Goal: Transaction & Acquisition: Purchase product/service

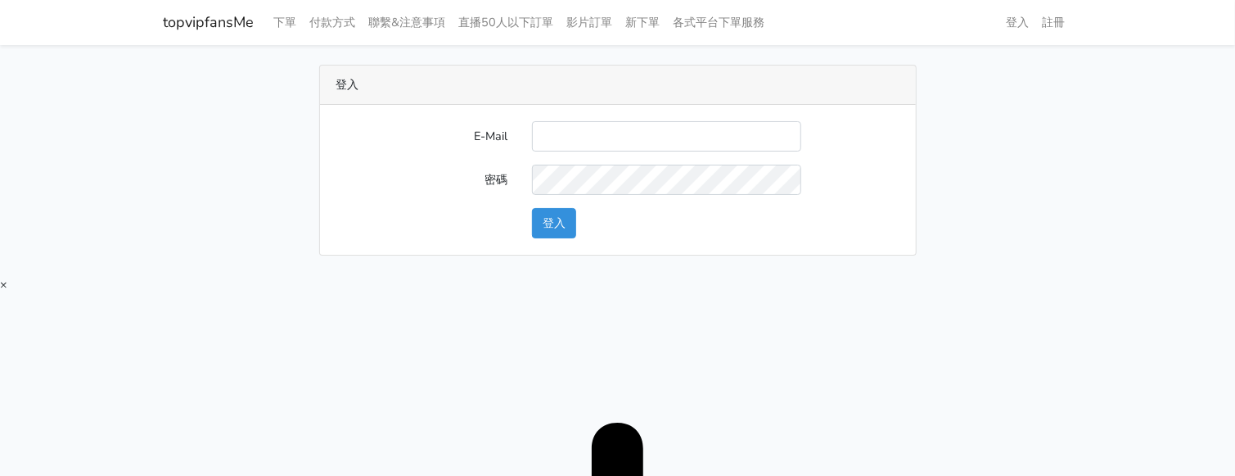
type input "[EMAIL_ADDRESS][DOMAIN_NAME]"
click at [569, 228] on button "登入" at bounding box center [554, 223] width 44 height 30
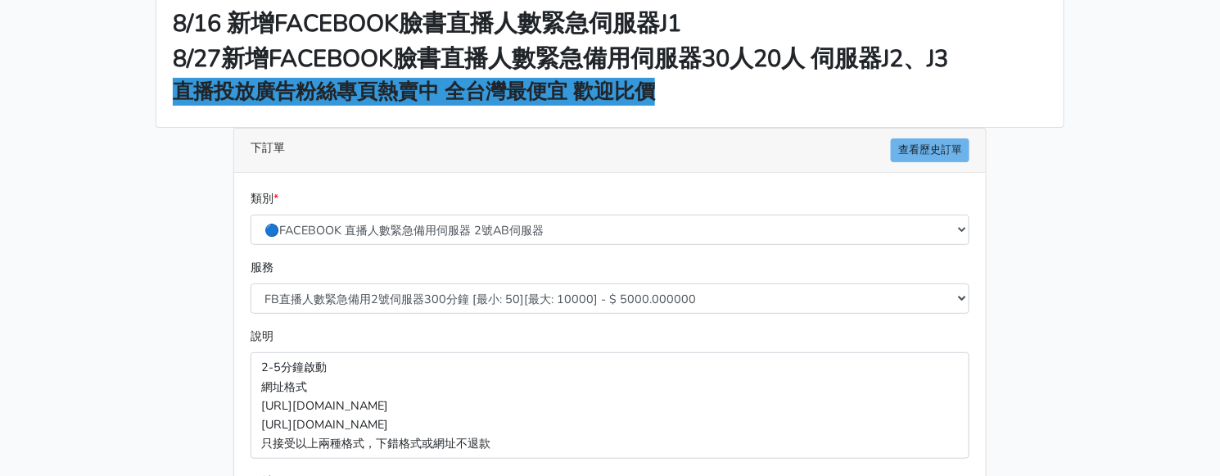
scroll to position [102, 0]
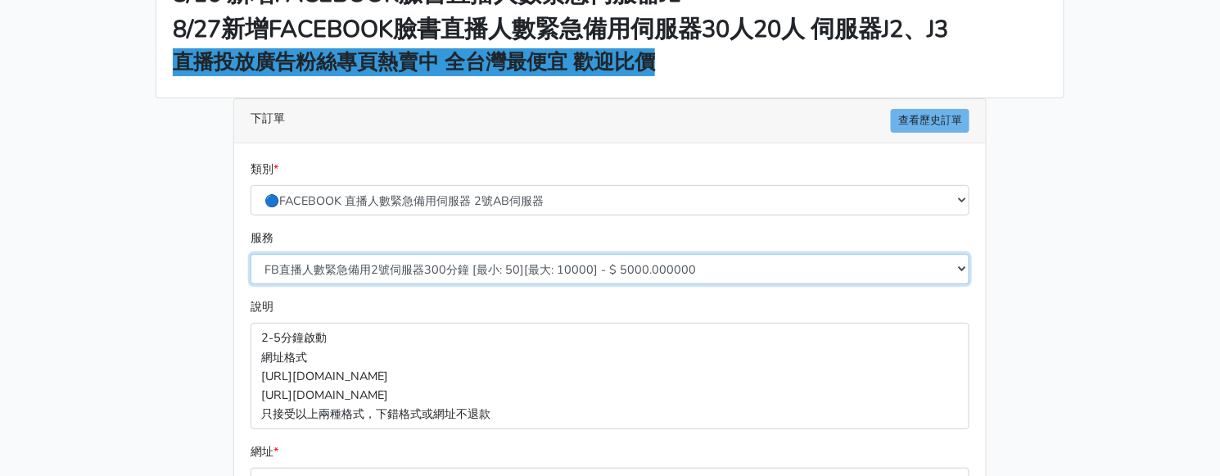
drag, startPoint x: 513, startPoint y: 267, endPoint x: 506, endPoint y: 344, distance: 77.3
click at [513, 266] on select "FB直播人數緊急備用2號伺服器300分鐘 [最小: 50][最大: 10000] - $ 5000.000000 FB直播人數緊急備用2號伺服器60分鐘 [最…" at bounding box center [610, 269] width 719 height 30
click at [530, 266] on select "FB直播人數緊急備用2號伺服器300分鐘 [最小: 50][最大: 10000] - $ 5000.000000 FB直播人數緊急備用2號伺服器60分鐘 [最…" at bounding box center [610, 269] width 719 height 30
select select "575"
click at [251, 254] on select "FB直播人數緊急備用2號伺服器300分鐘 [最小: 50][最大: 10000] - $ 5000.000000 FB直播人數緊急備用2號伺服器60分鐘 [最…" at bounding box center [610, 269] width 719 height 30
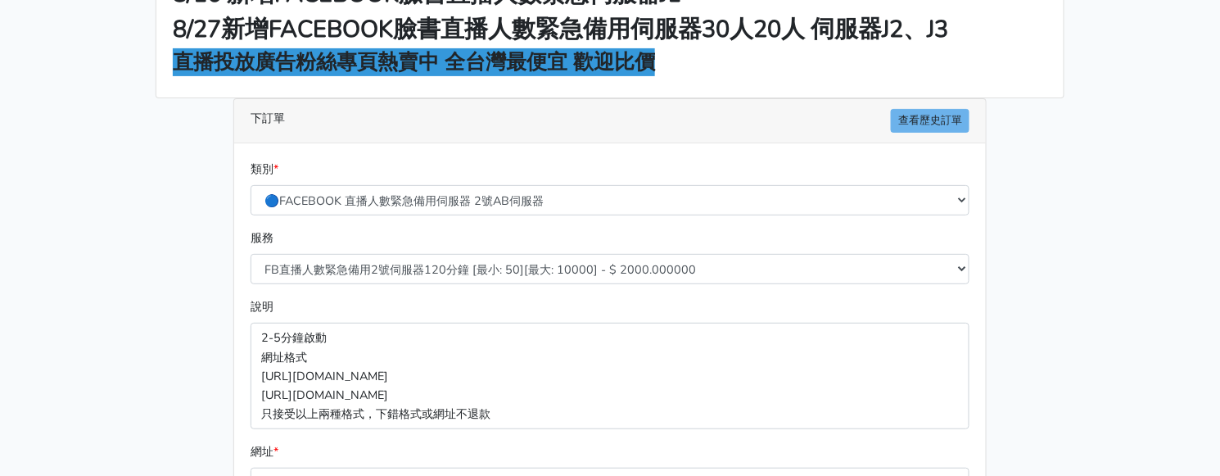
click at [210, 264] on div "8/16 新增FACEBOOK臉書直播人數緊急伺服器J1 8/27新增FACEBOOK臉書直播人數緊急備用伺服器30人20人 伺服器J2、J3 直播投放廣告粉…" at bounding box center [609, 338] width 933 height 750
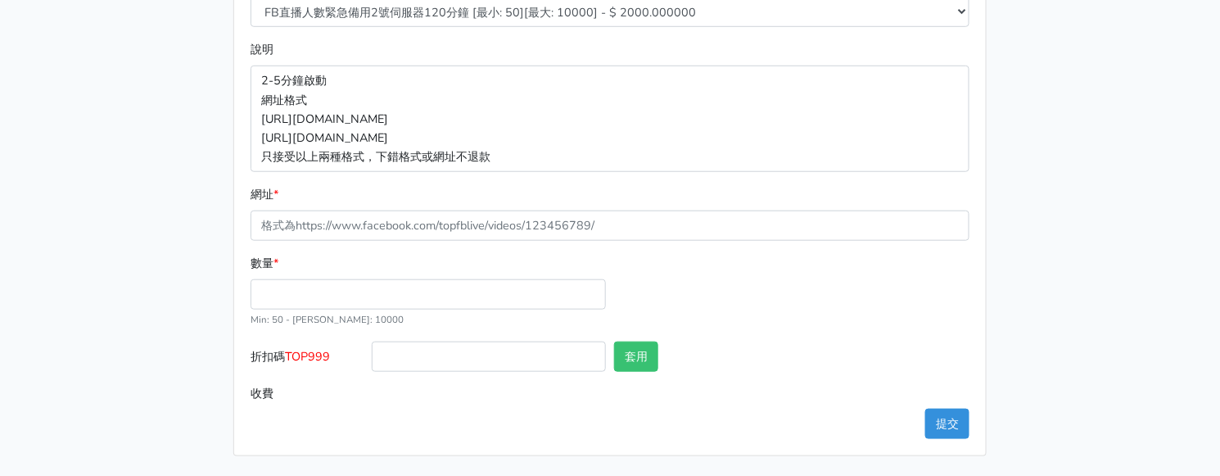
scroll to position [256, 0]
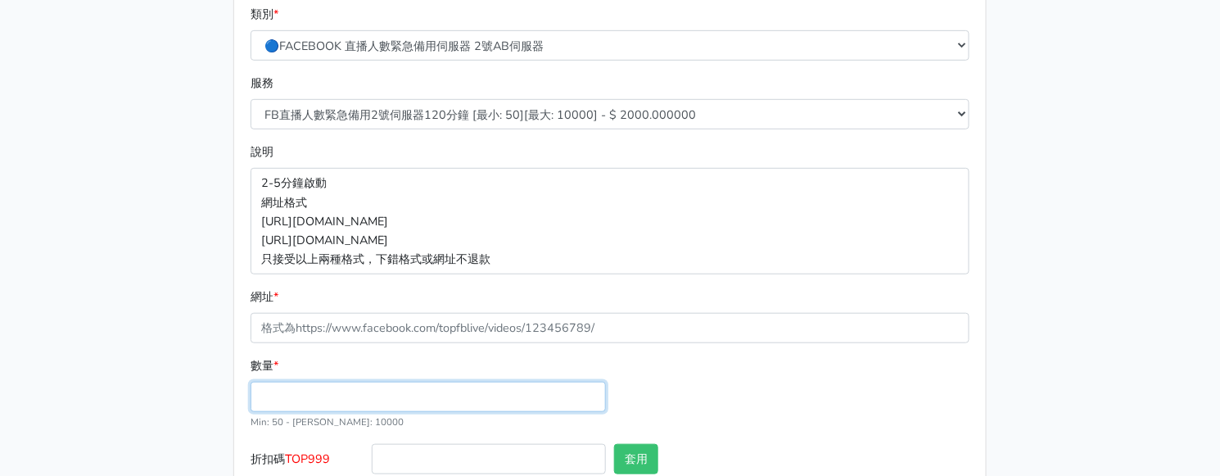
click at [336, 394] on input "數量 *" at bounding box center [428, 397] width 355 height 30
type input "100"
type input "200.000"
click at [99, 202] on main "8/16 新增FACEBOOK臉書直播人數緊急伺服器J1 8/27新增FACEBOOK臉書直播人數緊急備用伺服器30人20人 伺服器J2、J3 直播投放廣告粉…" at bounding box center [610, 183] width 1220 height 789
click at [1014, 283] on div "8/16 新增FACEBOOK臉書直播人數緊急伺服器J1 8/27新增FACEBOOK臉書直播人數緊急備用伺服器30人20人 伺服器J2、J3 直播投放廣告粉…" at bounding box center [609, 183] width 933 height 750
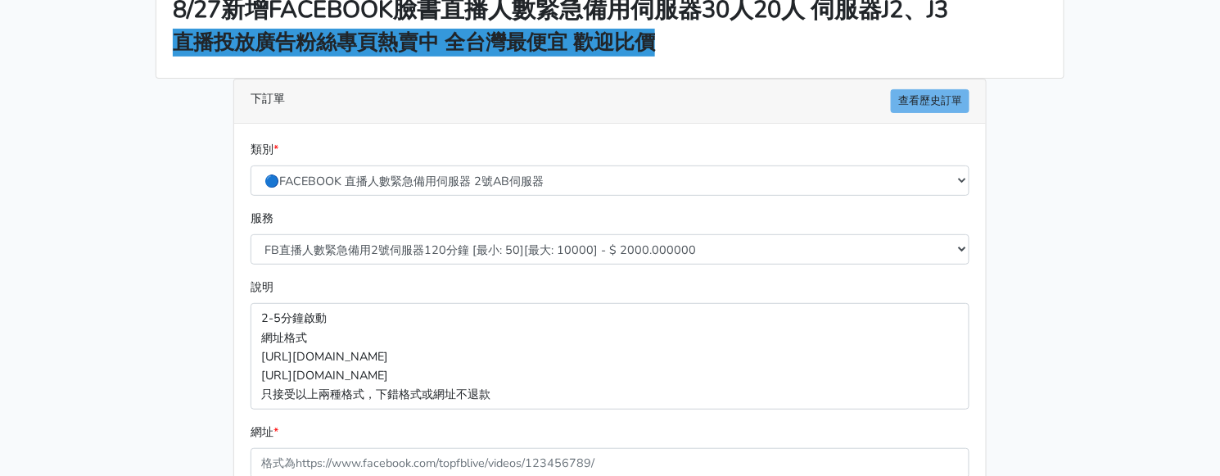
scroll to position [0, 0]
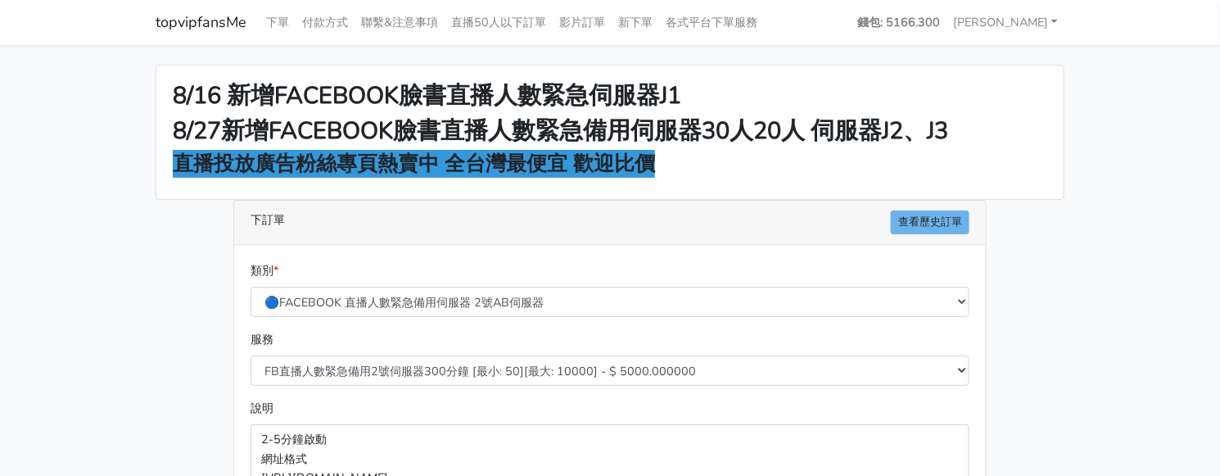
drag, startPoint x: 130, startPoint y: 129, endPoint x: 174, endPoint y: 191, distance: 75.9
click at [130, 129] on main "8/16 新增FACEBOOK臉書直播人數緊急伺服器J1 8/27新增FACEBOOK臉書直播人數緊急備用伺服器30人20人 伺服器J2、J3 直播投放廣告粉…" at bounding box center [610, 439] width 1220 height 789
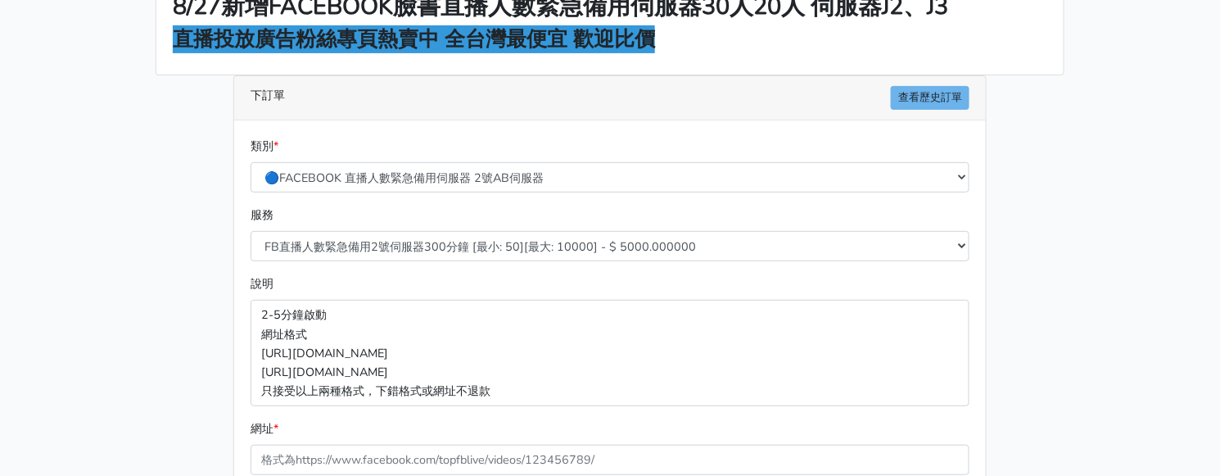
scroll to position [307, 0]
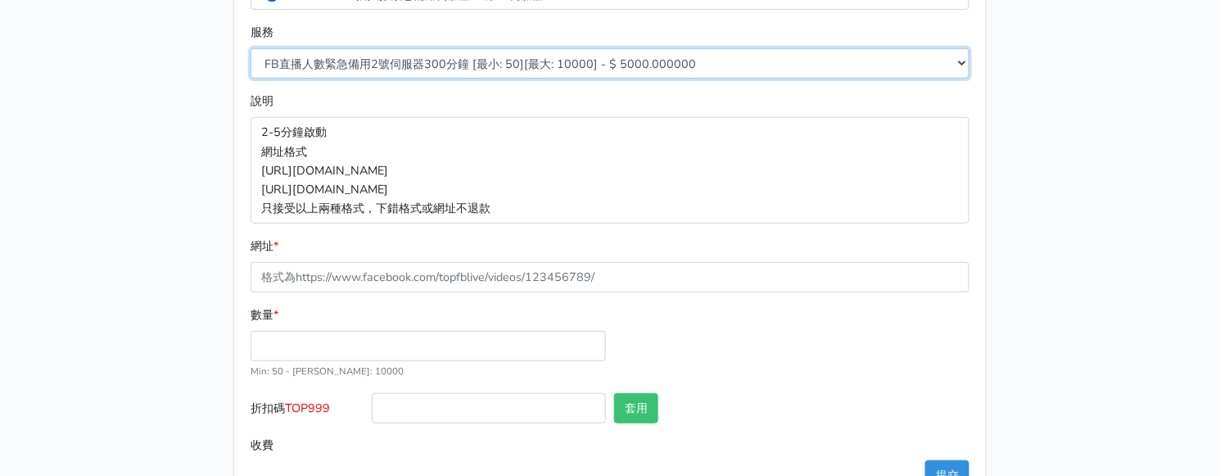
click at [458, 70] on select "FB直播人數緊急備用2號伺服器300分鐘 [最小: 50][最大: 10000] - $ 5000.000000 FB直播人數緊急備用2號伺服器60分鐘 [最…" at bounding box center [610, 63] width 719 height 30
select select "575"
click at [251, 48] on select "FB直播人數緊急備用2號伺服器300分鐘 [最小: 50][最大: 10000] - $ 5000.000000 FB直播人數緊急備用2號伺服器60分鐘 [最…" at bounding box center [610, 63] width 719 height 30
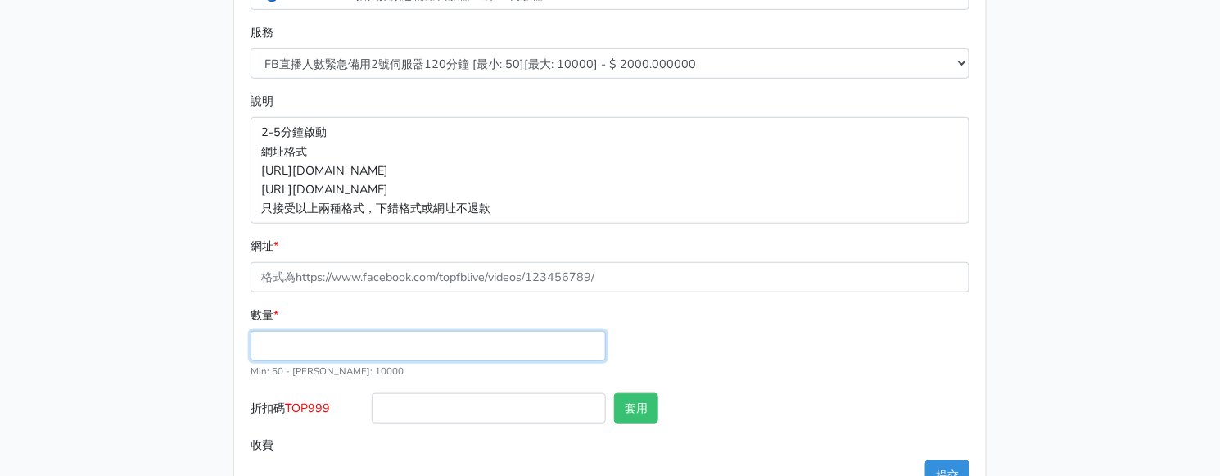
click at [369, 340] on input "數量 *" at bounding box center [428, 346] width 355 height 30
type input "100"
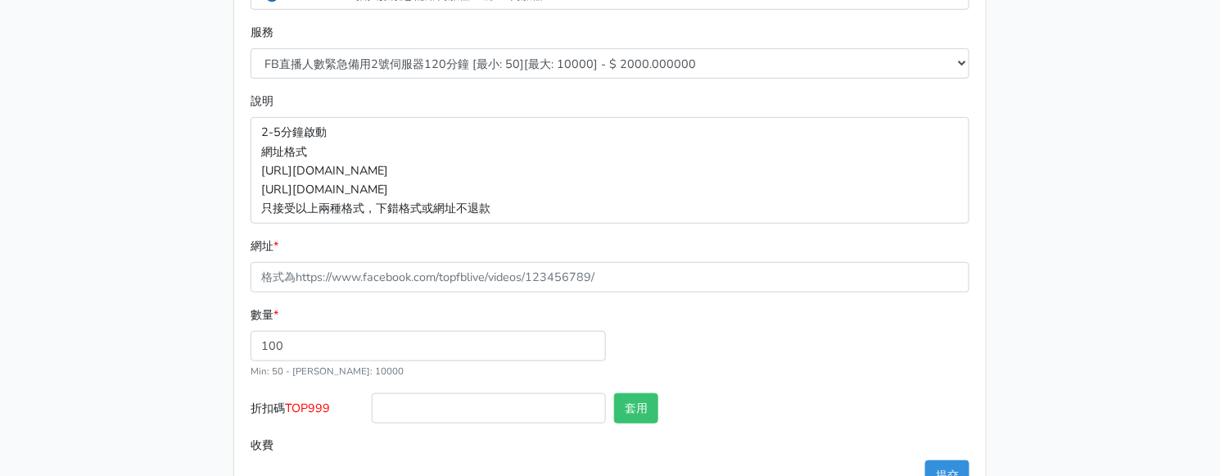
type input "200.000"
click at [404, 261] on div "網址 *" at bounding box center [610, 265] width 719 height 56
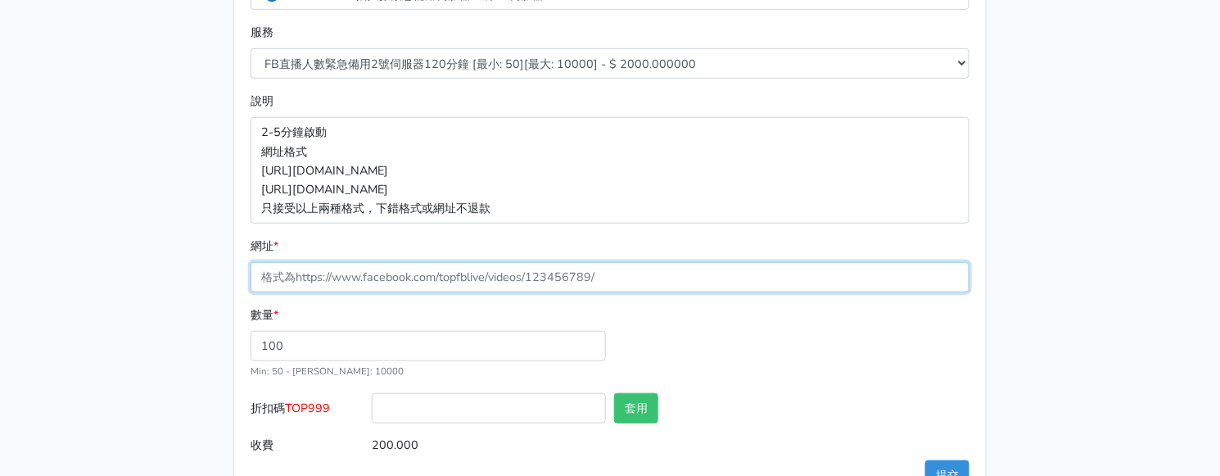
click at [404, 265] on input "網址 *" at bounding box center [610, 277] width 719 height 30
paste input "[URL][DOMAIN_NAME]"
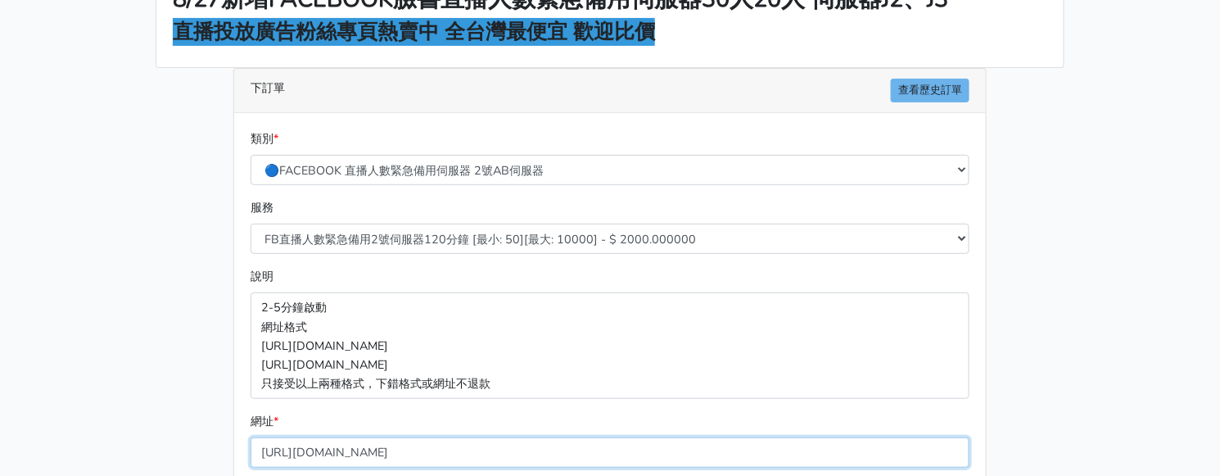
scroll to position [359, 0]
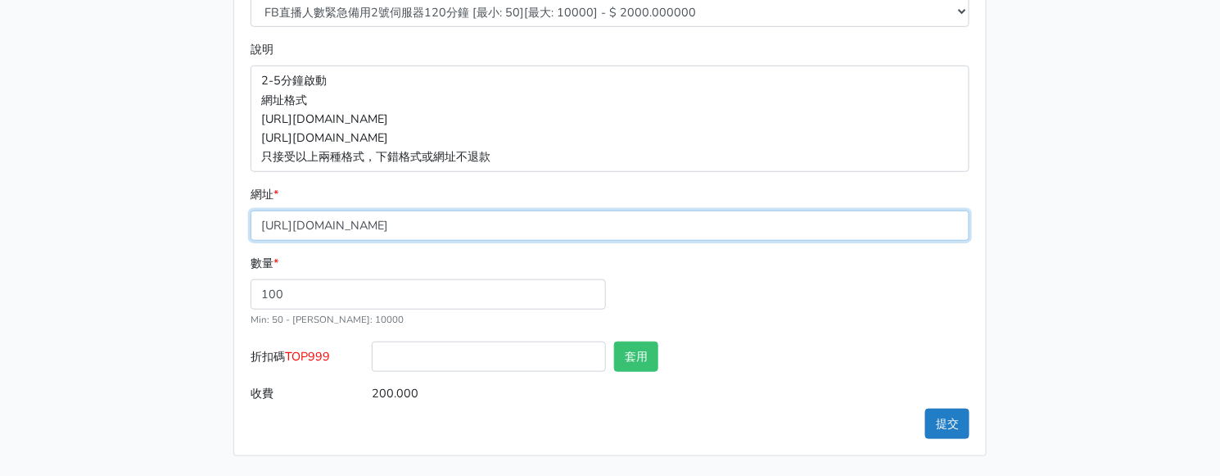
type input "[URL][DOMAIN_NAME]"
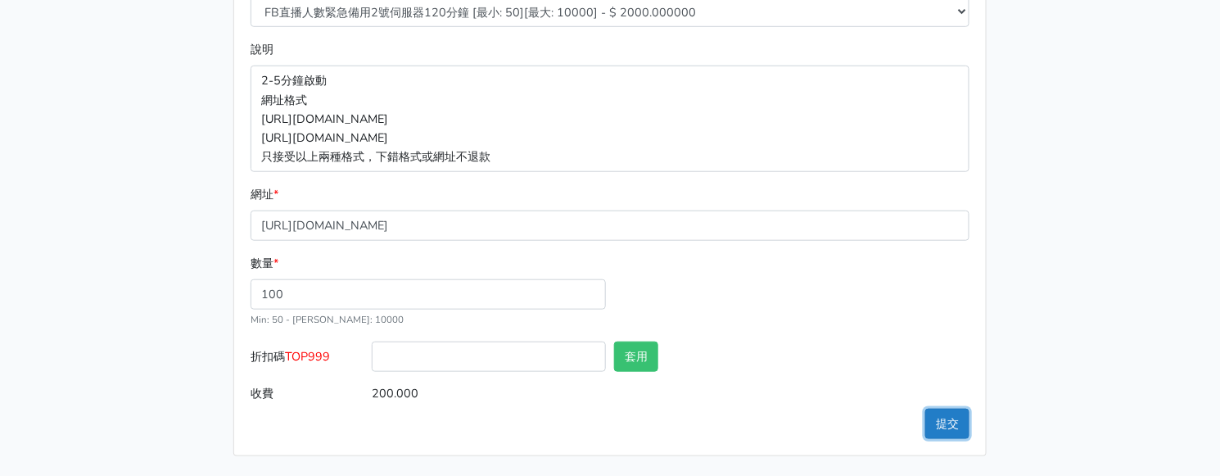
click at [959, 422] on button "提交" at bounding box center [947, 424] width 44 height 30
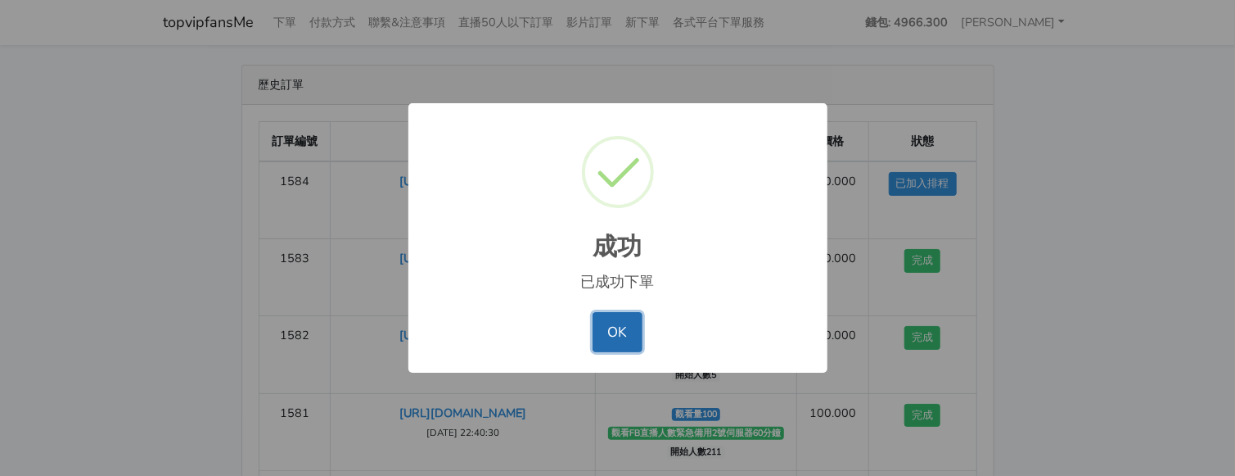
click at [621, 317] on button "OK" at bounding box center [618, 331] width 50 height 39
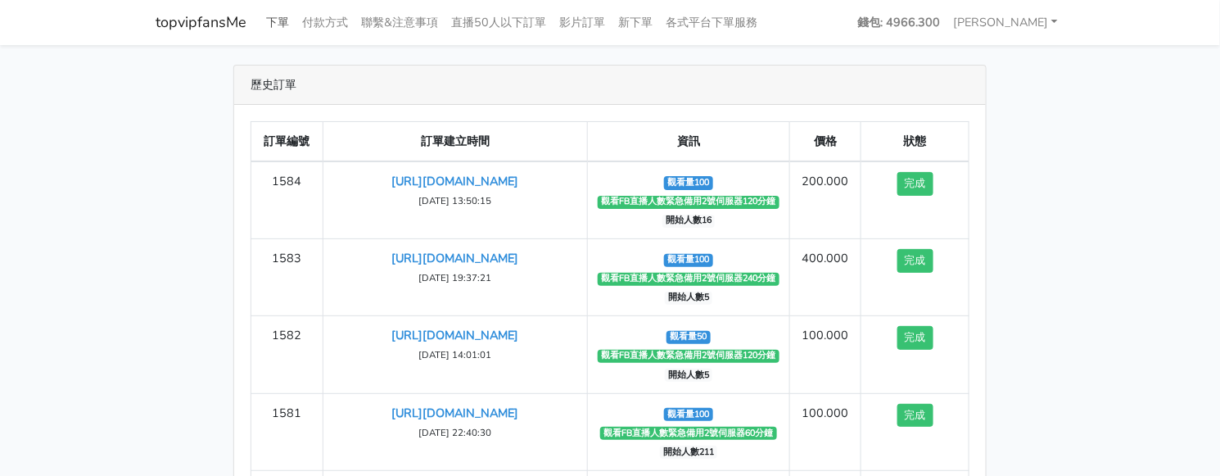
click at [276, 26] on link "下單" at bounding box center [278, 23] width 36 height 32
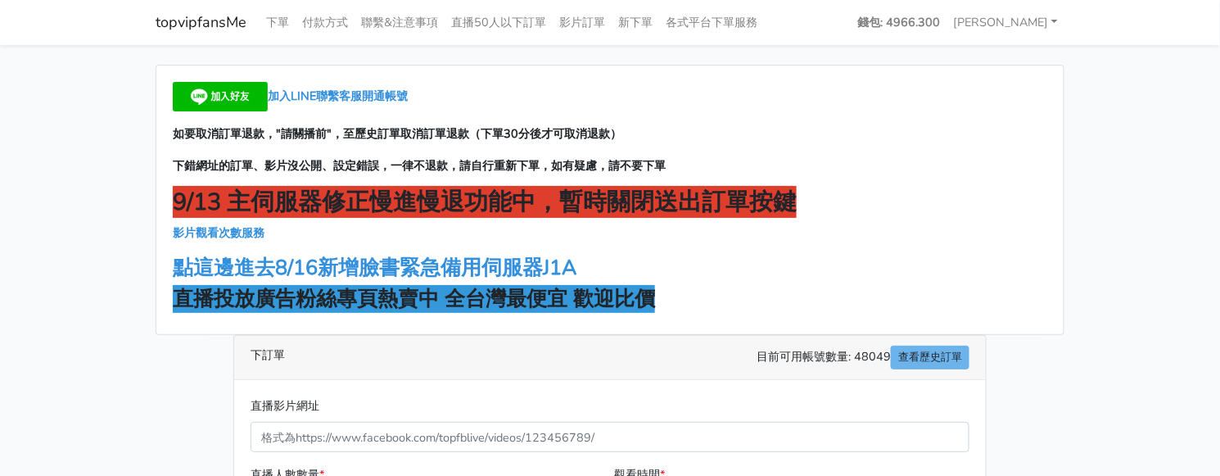
click at [381, 251] on div "加入LINE聯繫客服開通帳號 如要取消訂單退款，"請關播前"，至歷史訂單取消訂單退款（下單30分後才可取消退款） 下錯網址的訂單、影片沒公開、設定錯誤，一律不…" at bounding box center [609, 199] width 907 height 269
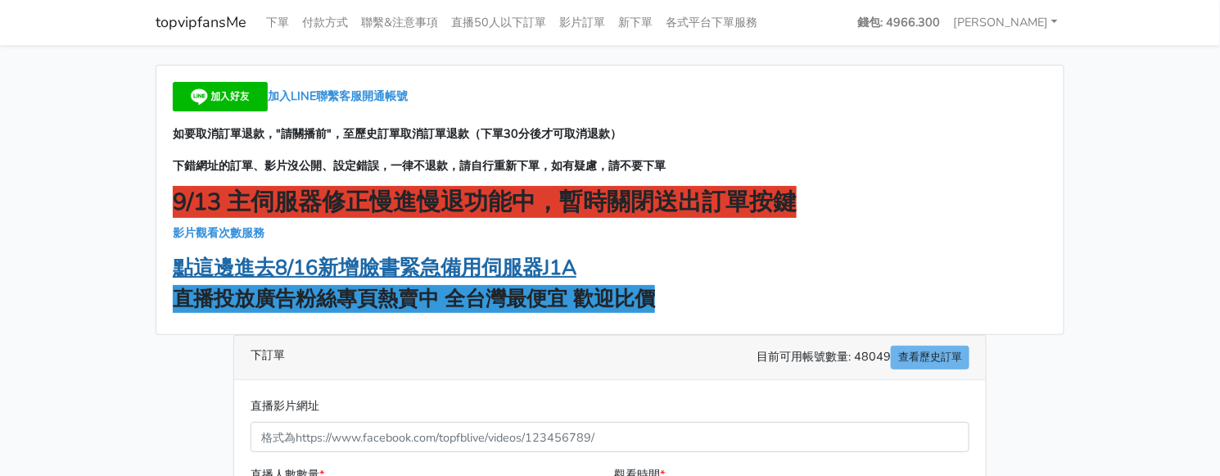
click at [385, 261] on strong "點這邊進去8/16新增臉書緊急備用伺服器J1A" at bounding box center [375, 268] width 404 height 28
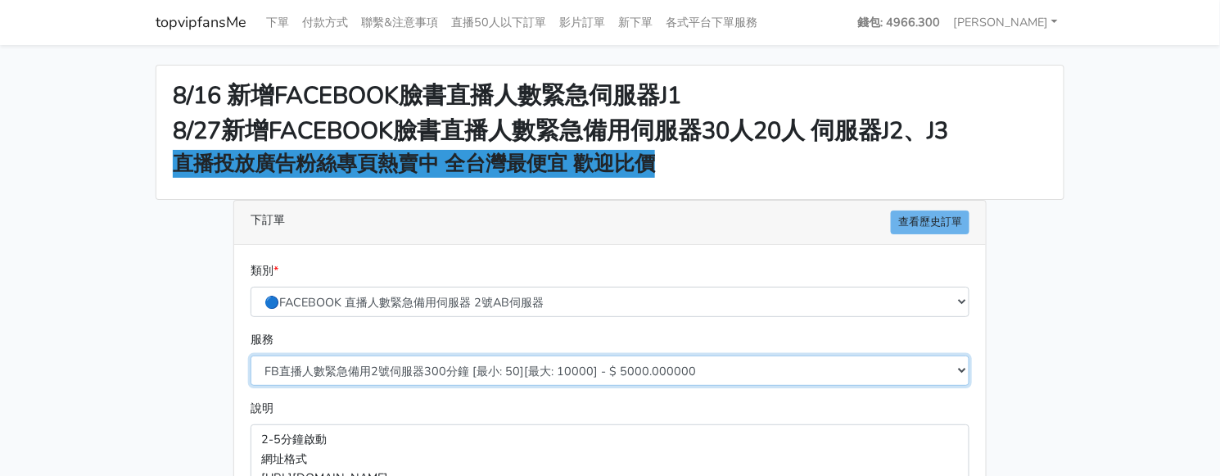
click at [401, 376] on select "FB直播人數緊急備用2號伺服器300分鐘 [最小: 50][最大: 10000] - $ 5000.000000 FB直播人數緊急備用2號伺服器60分鐘 [最…" at bounding box center [610, 370] width 719 height 30
select select "575"
click at [251, 355] on select "FB直播人數緊急備用2號伺服器300分鐘 [最小: 50][最大: 10000] - $ 5000.000000 FB直播人數緊急備用2號伺服器60分鐘 [最…" at bounding box center [610, 370] width 719 height 30
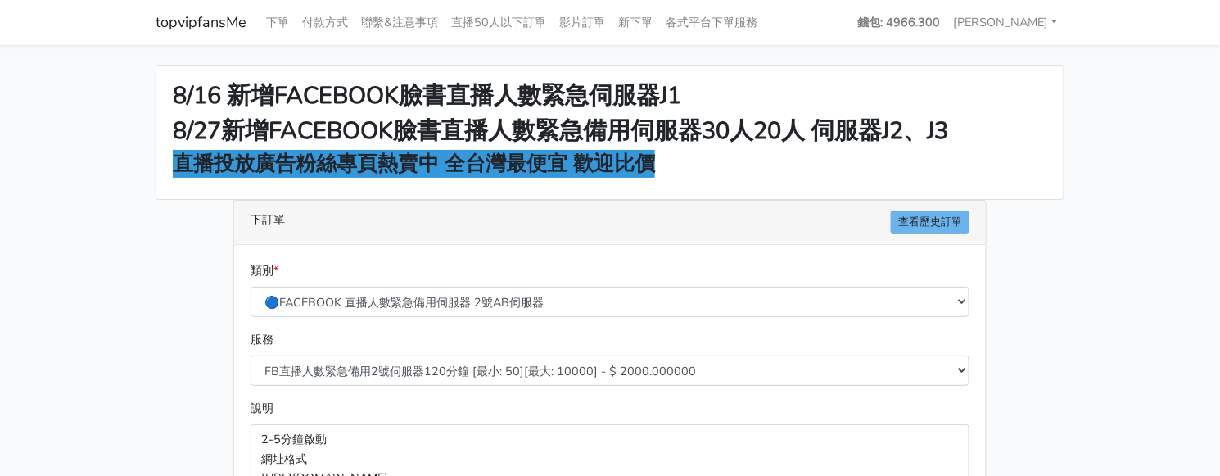
click at [84, 291] on main "8/16 新增FACEBOOK臉書直播人數緊急伺服器J1 8/27新增FACEBOOK臉書直播人數緊急備用伺服器30人20人 伺服器J2、J3 直播投放廣告粉…" at bounding box center [610, 439] width 1220 height 789
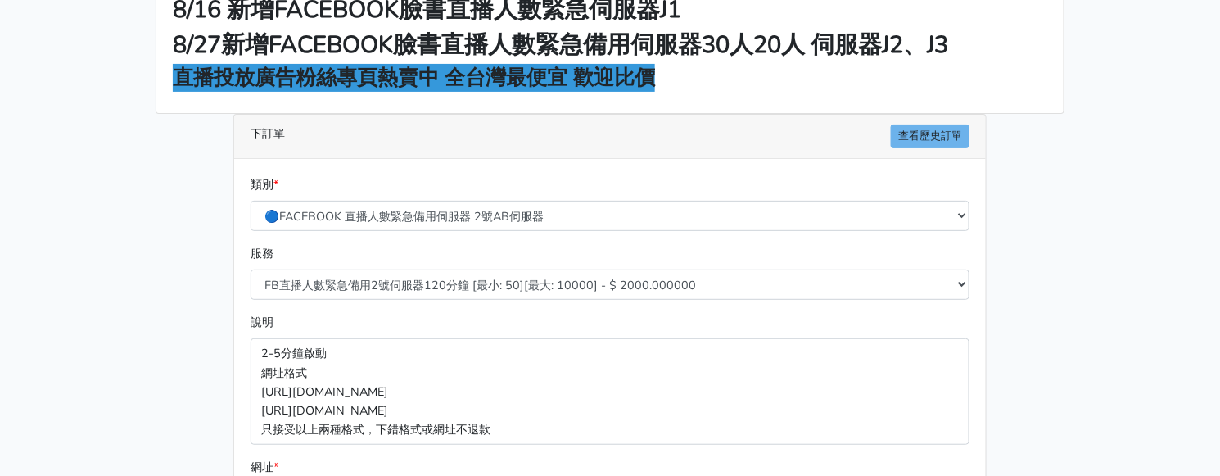
scroll to position [204, 0]
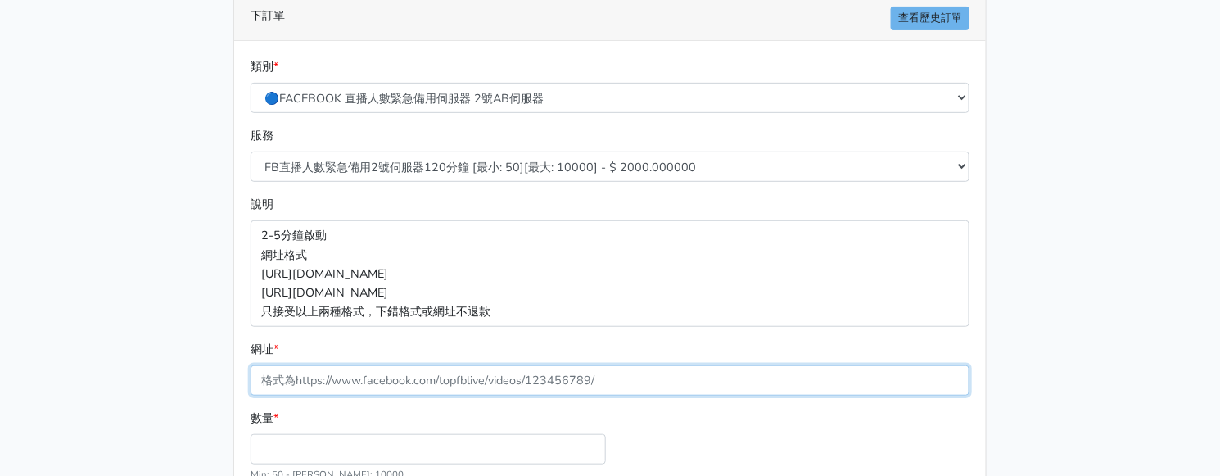
click at [317, 365] on input "網址 *" at bounding box center [610, 380] width 719 height 30
paste input "[URL][DOMAIN_NAME]"
type input "[URL][DOMAIN_NAME]"
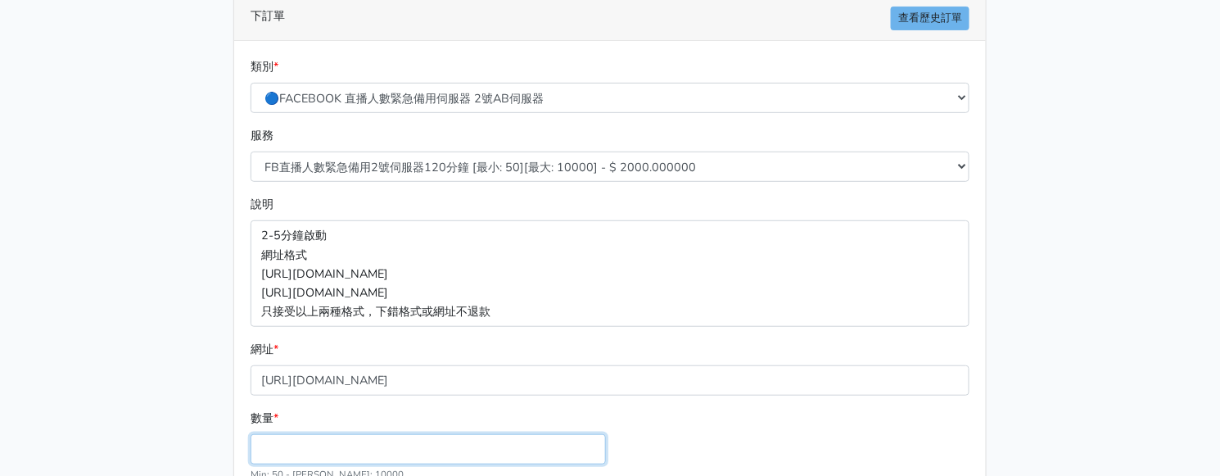
click at [302, 445] on input "數量 *" at bounding box center [428, 449] width 355 height 30
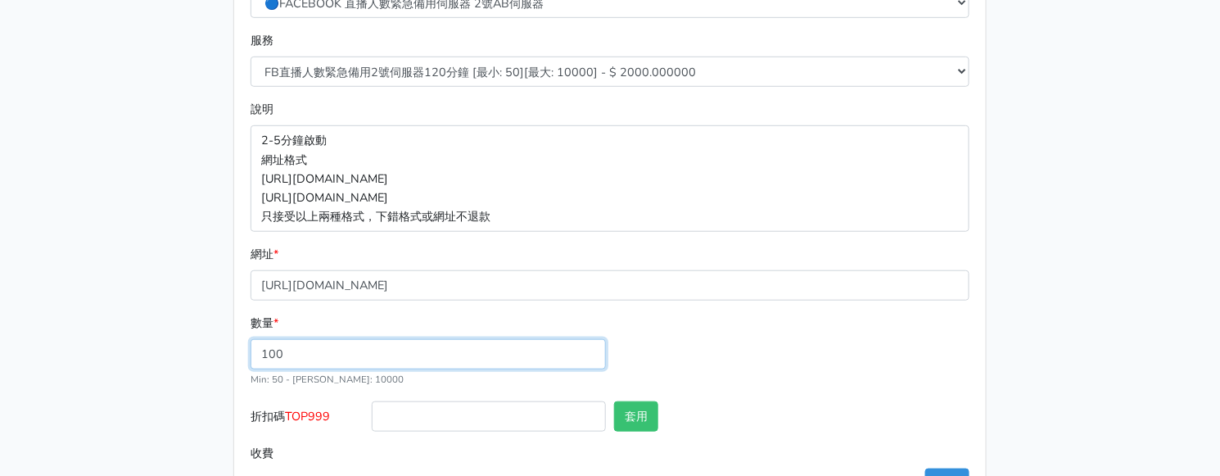
scroll to position [359, 0]
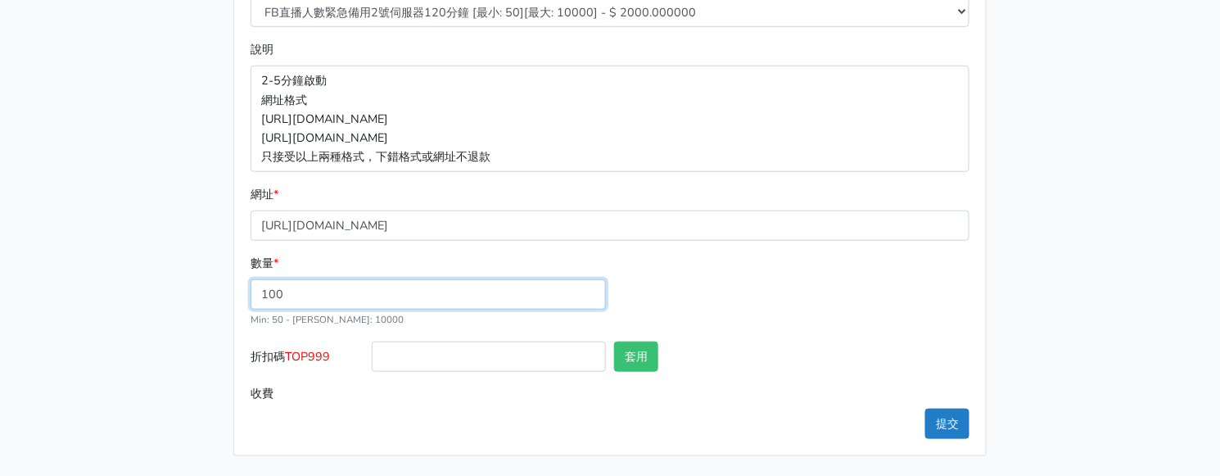
type input "100"
type input "200.000"
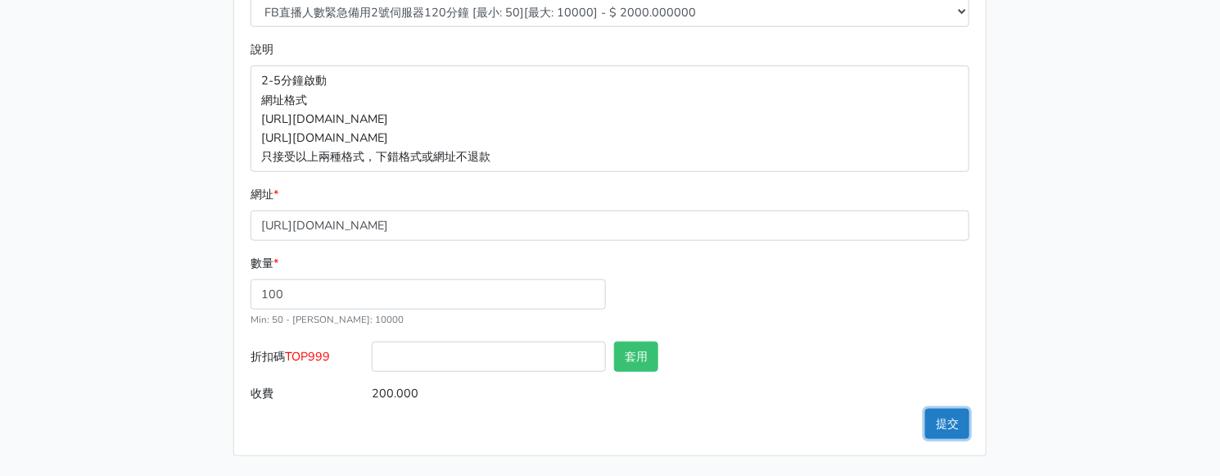
click at [947, 420] on button "提交" at bounding box center [947, 424] width 44 height 30
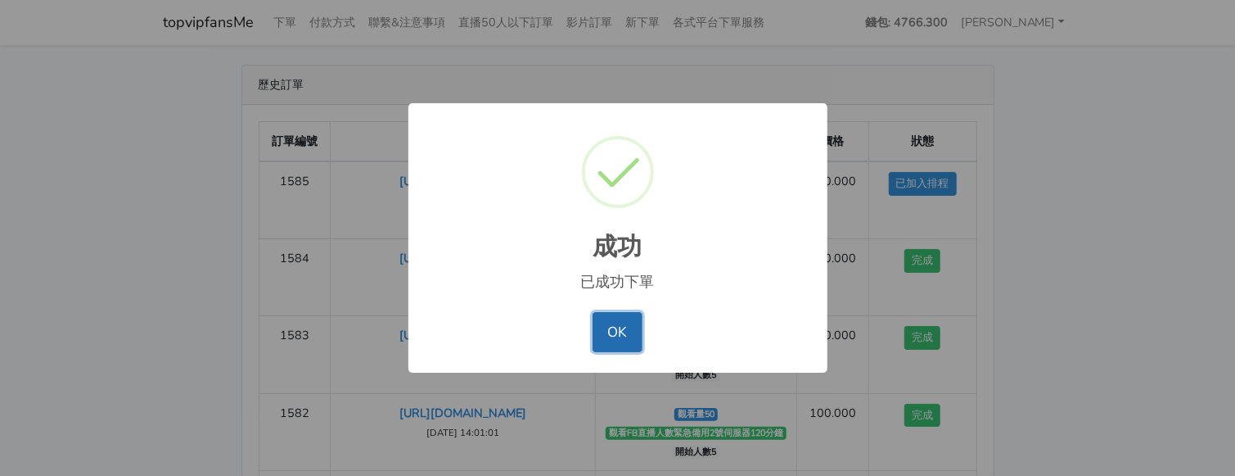
click at [630, 325] on button "OK" at bounding box center [618, 331] width 50 height 39
